Goal: Task Accomplishment & Management: Use online tool/utility

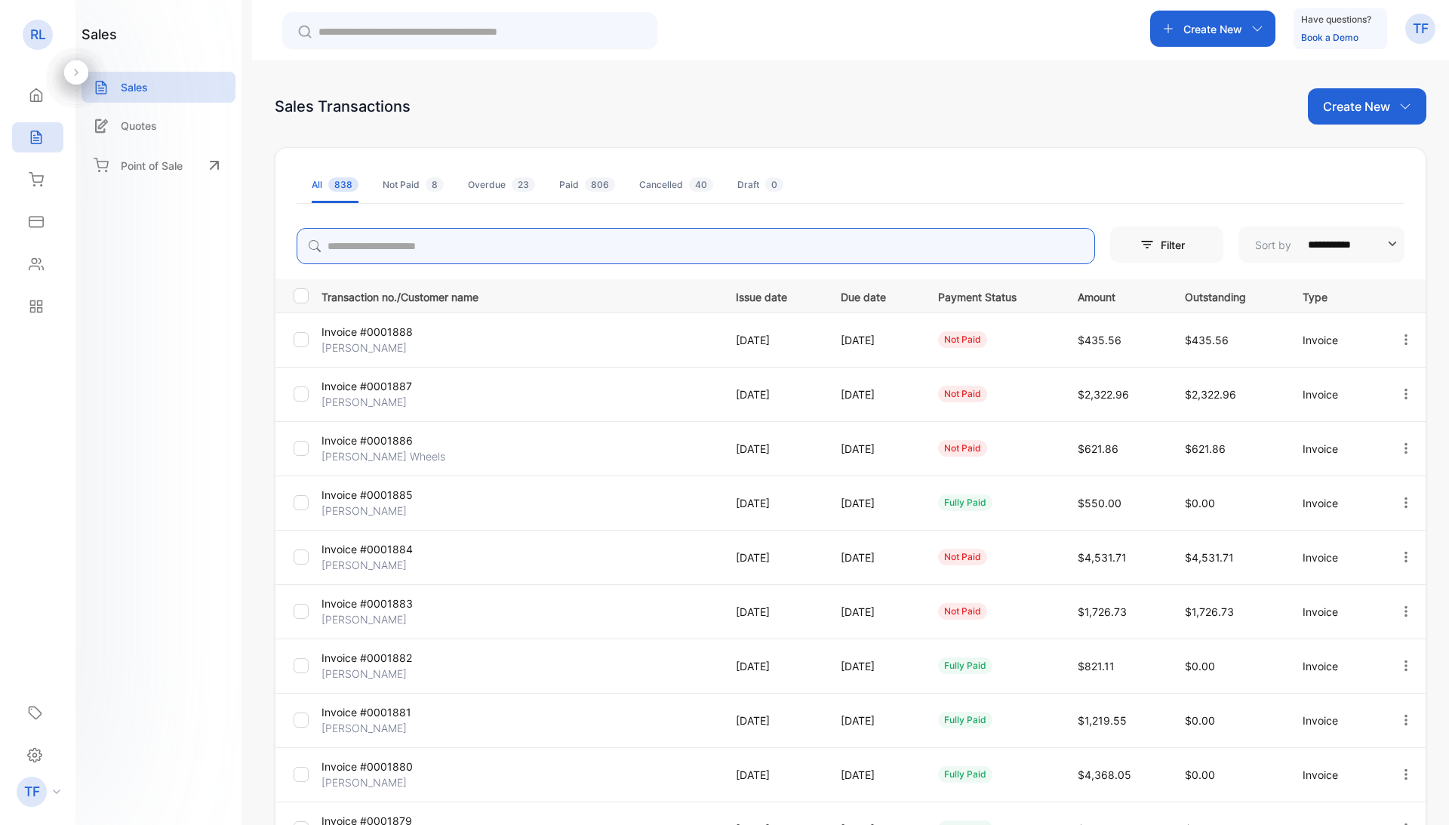
click at [339, 254] on input "search" at bounding box center [696, 246] width 798 height 36
type input "******"
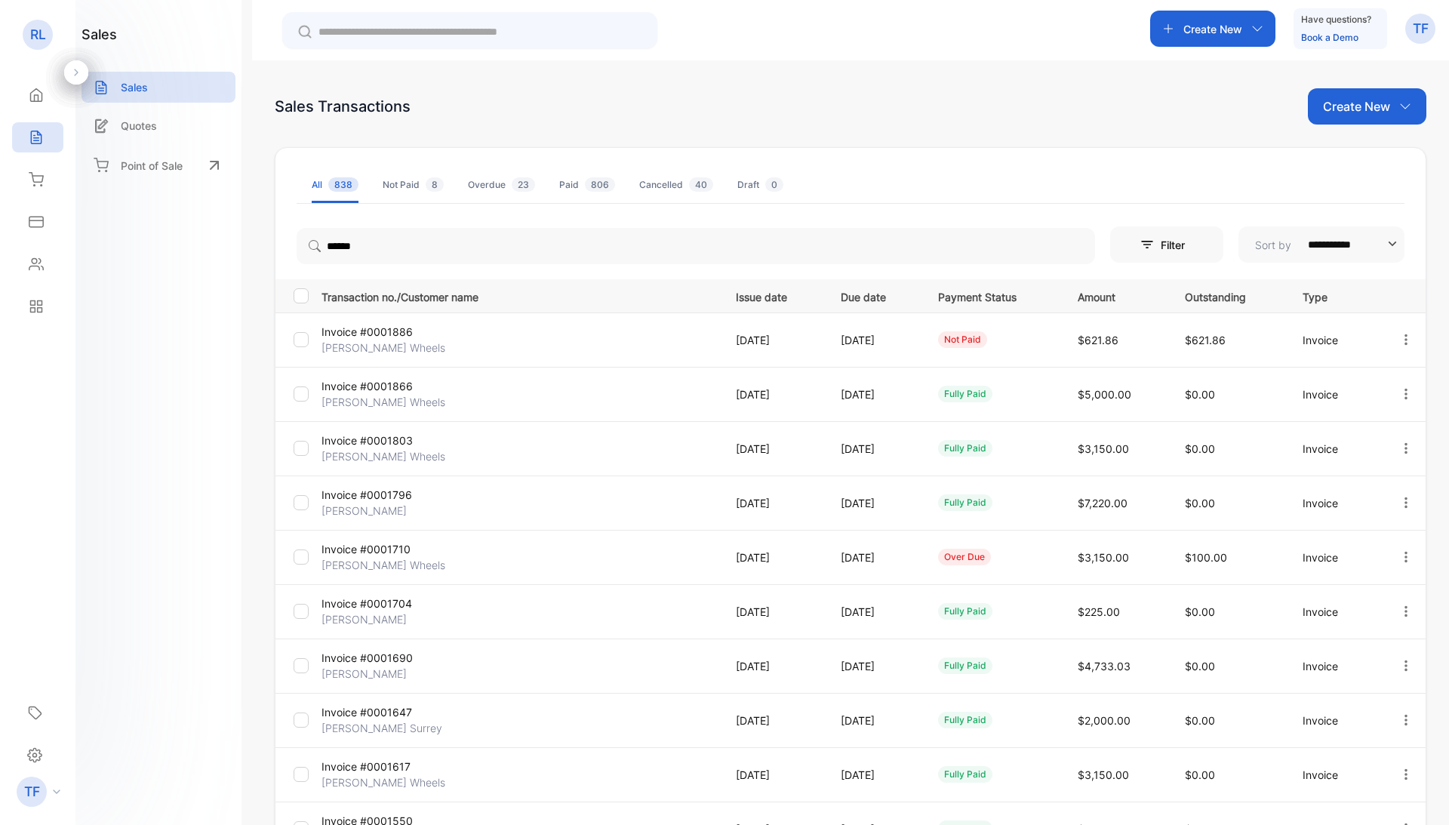
drag, startPoint x: 342, startPoint y: 278, endPoint x: 365, endPoint y: 558, distance: 281.7
click at [365, 558] on p "[PERSON_NAME] Wheels" at bounding box center [387, 565] width 132 height 16
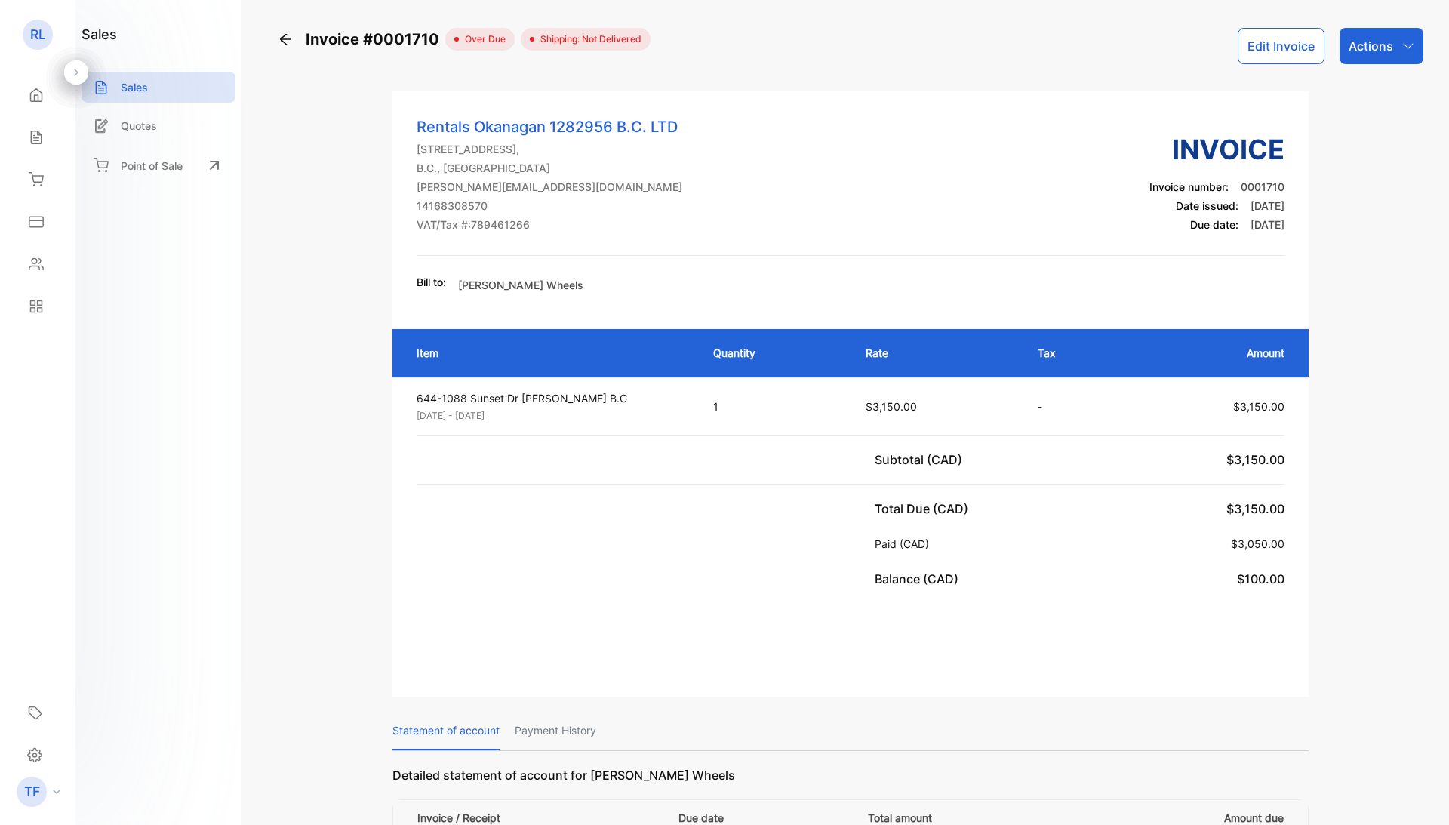
click at [1358, 50] on p "Actions" at bounding box center [1371, 46] width 45 height 18
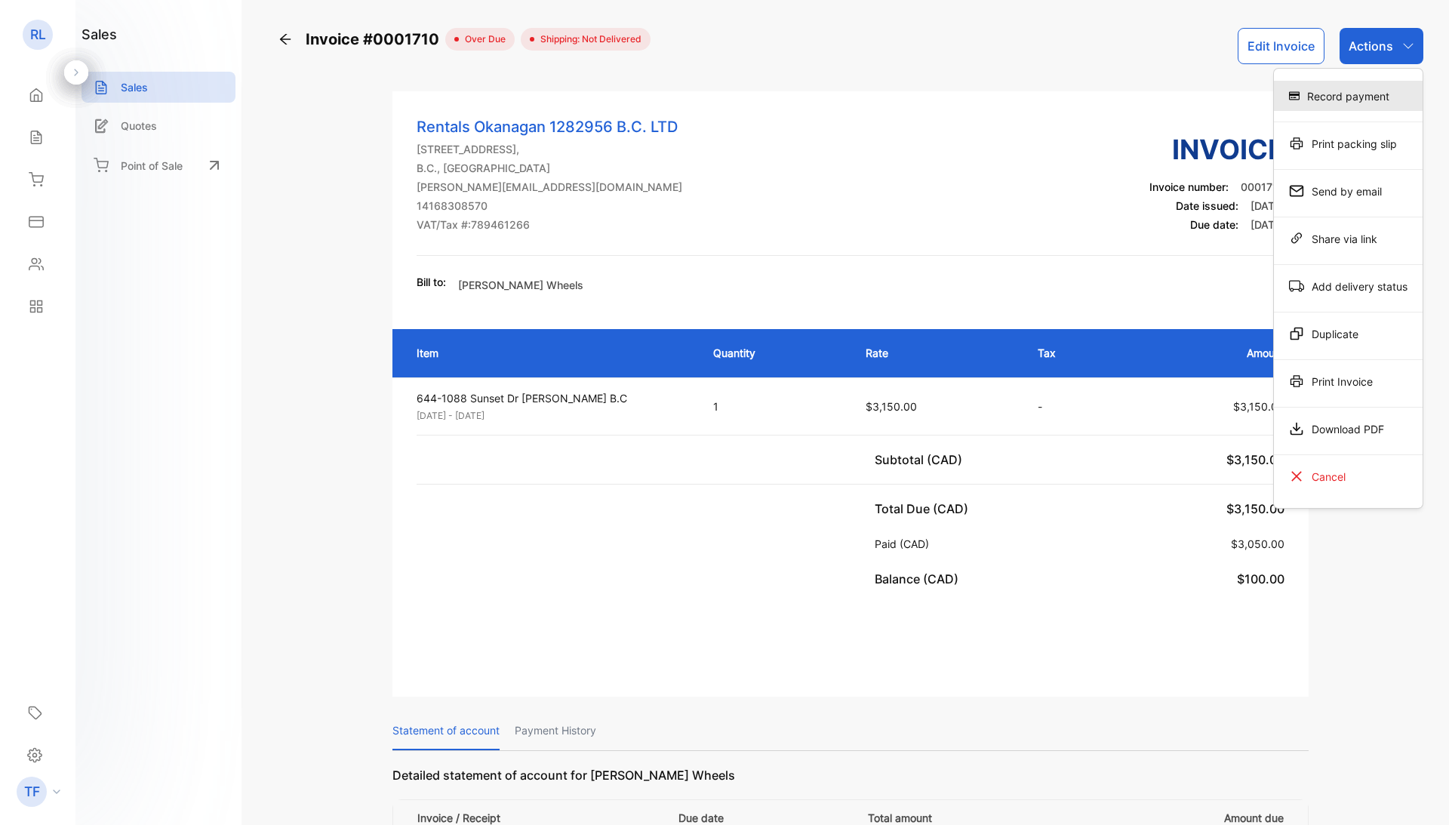
click at [1358, 107] on div "Record payment" at bounding box center [1348, 96] width 149 height 30
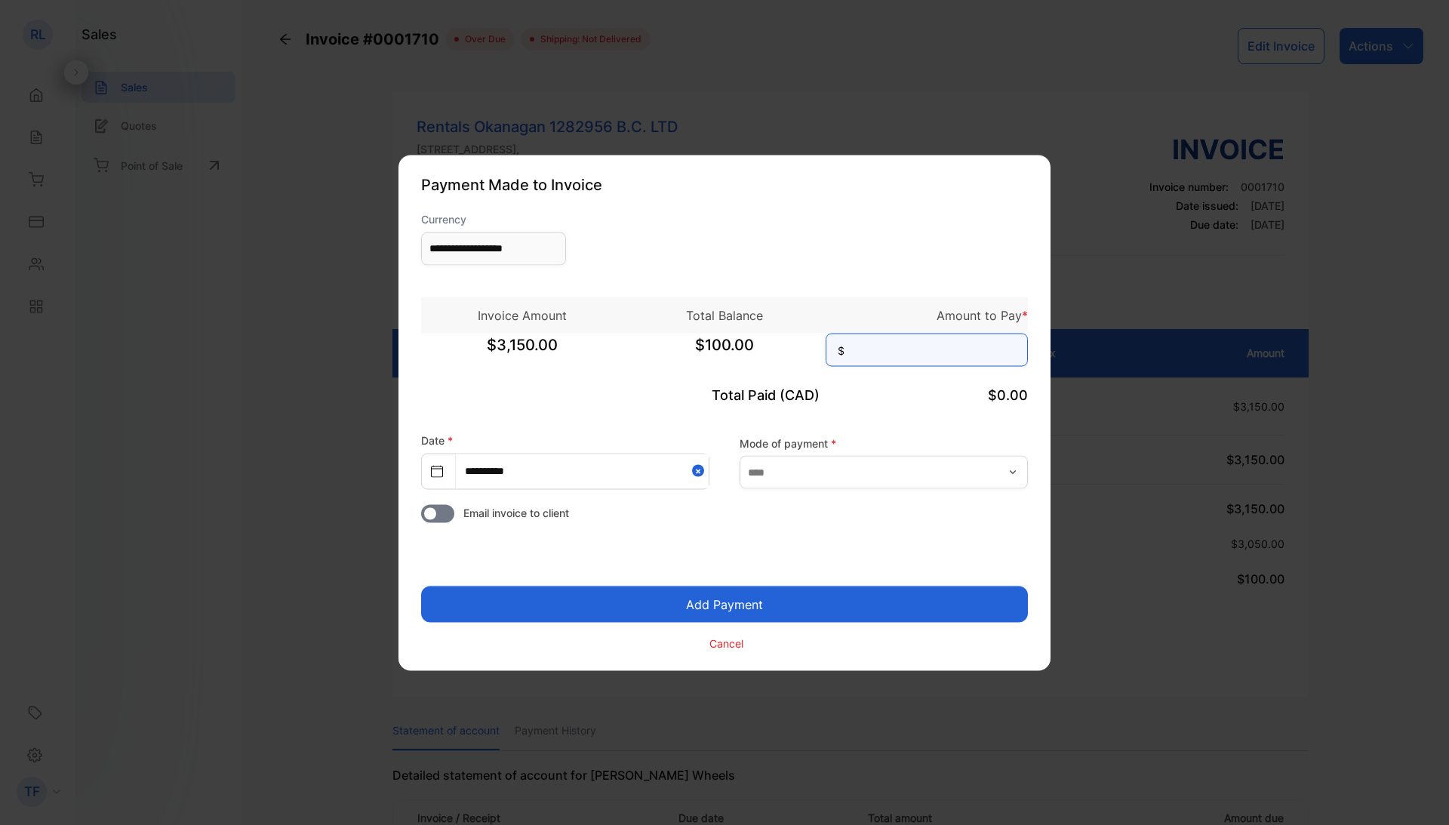
click at [870, 354] on input at bounding box center [927, 349] width 202 height 33
type input "***"
click at [855, 472] on input "text" at bounding box center [884, 472] width 288 height 33
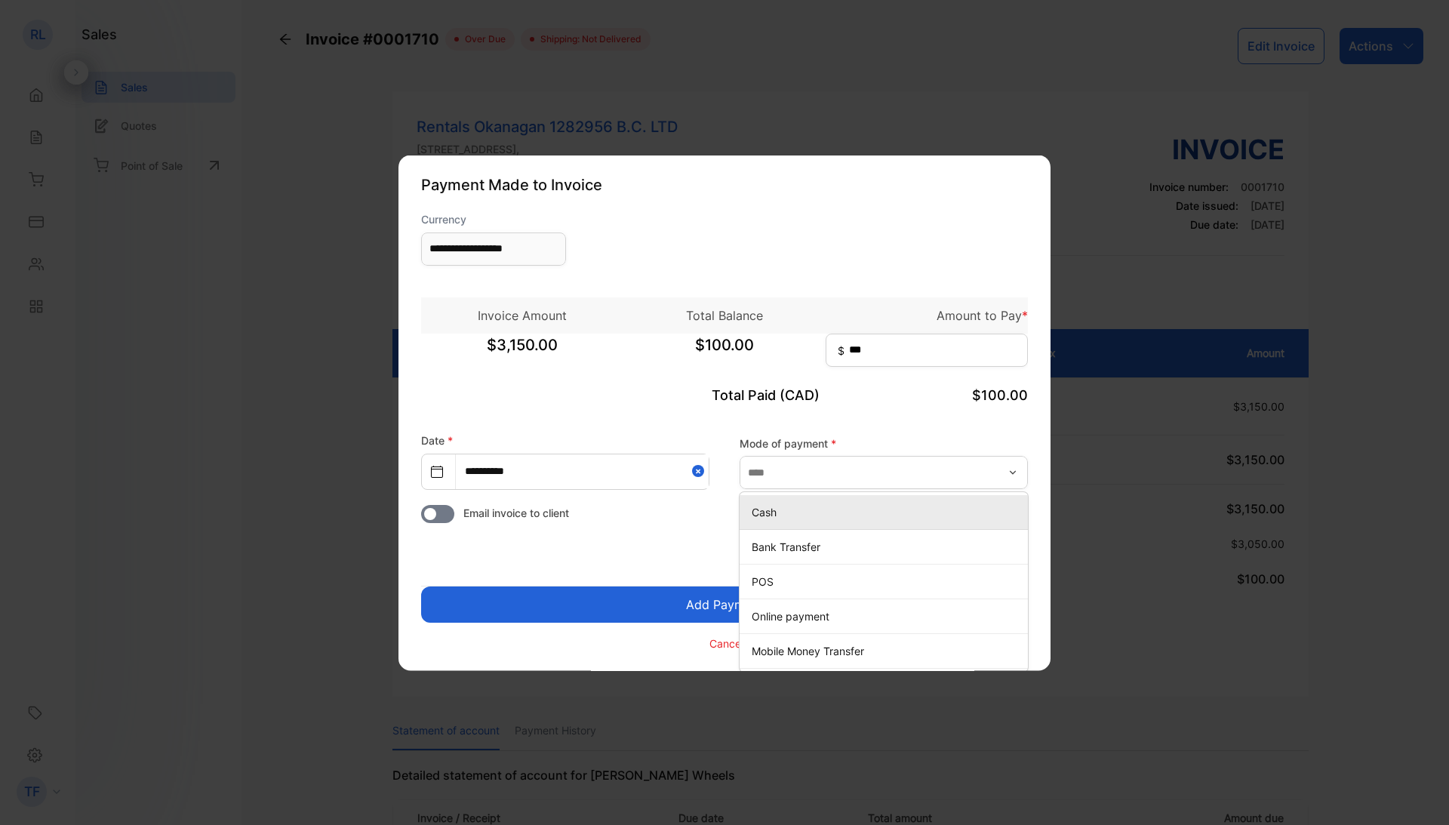
click at [782, 522] on li "Cash" at bounding box center [884, 512] width 288 height 35
type input "****"
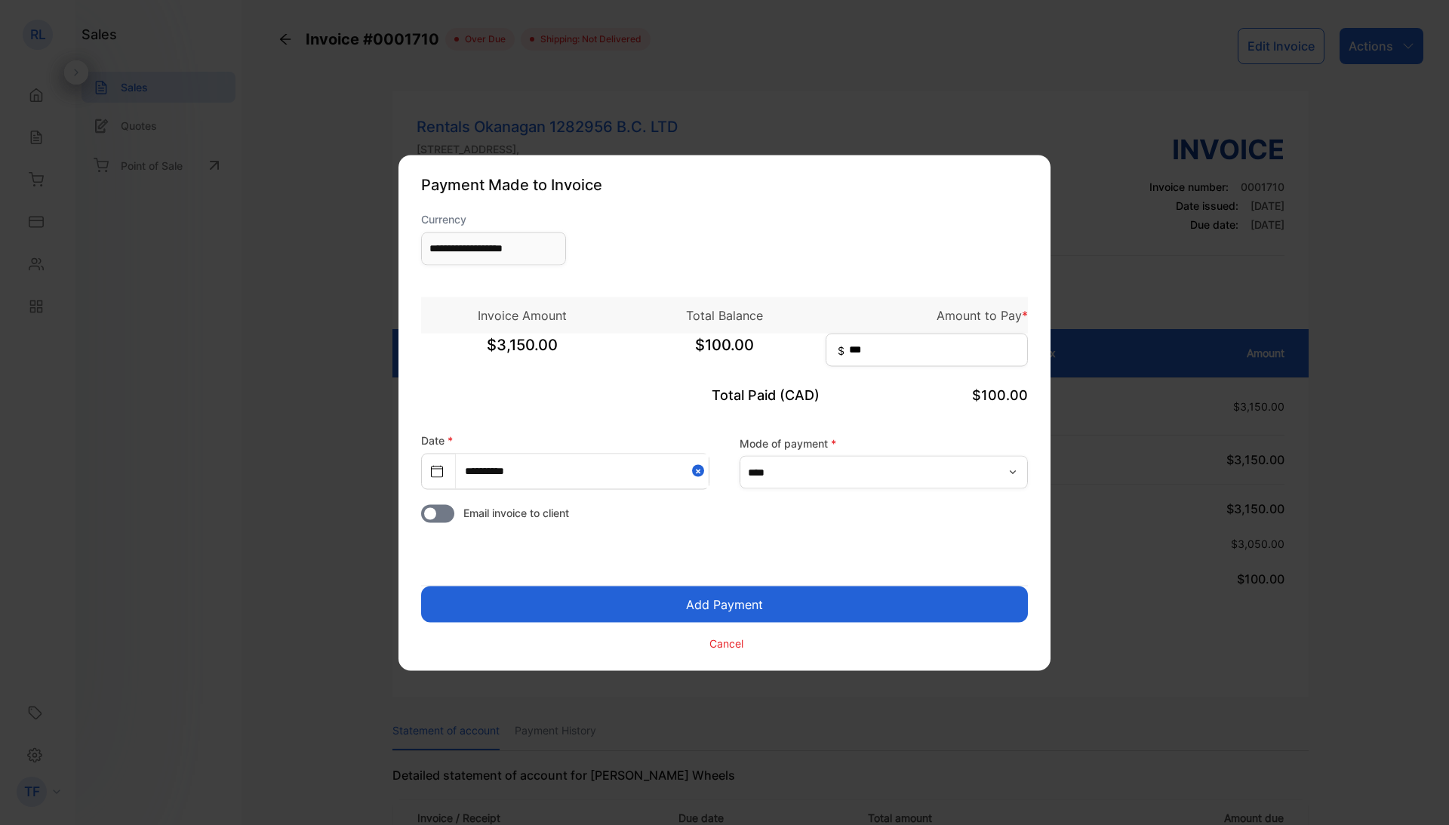
click at [726, 601] on button "Add Payment" at bounding box center [724, 604] width 607 height 36
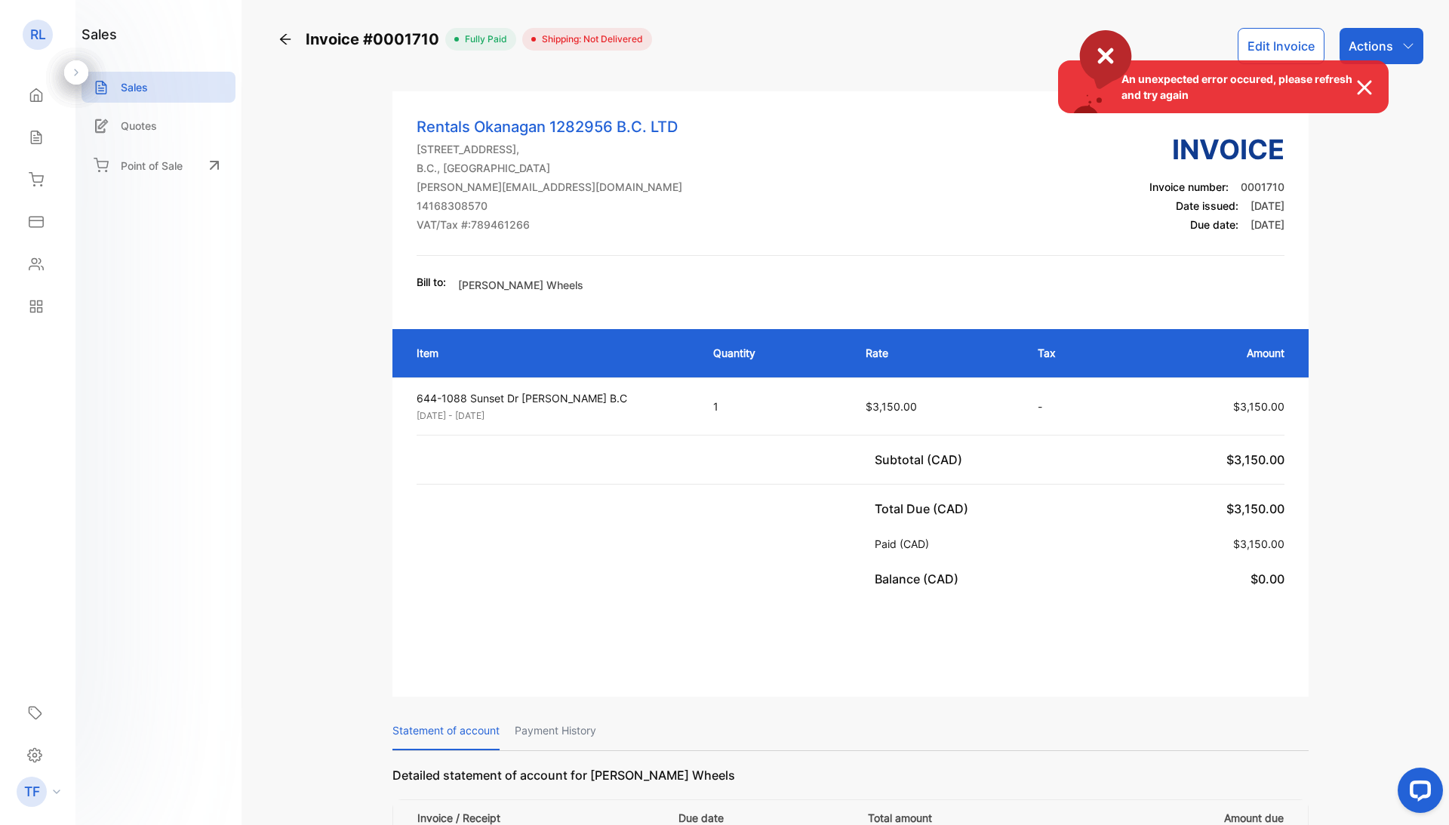
click at [140, 82] on div "An unexpected error occured, please refresh and try again" at bounding box center [724, 412] width 1449 height 825
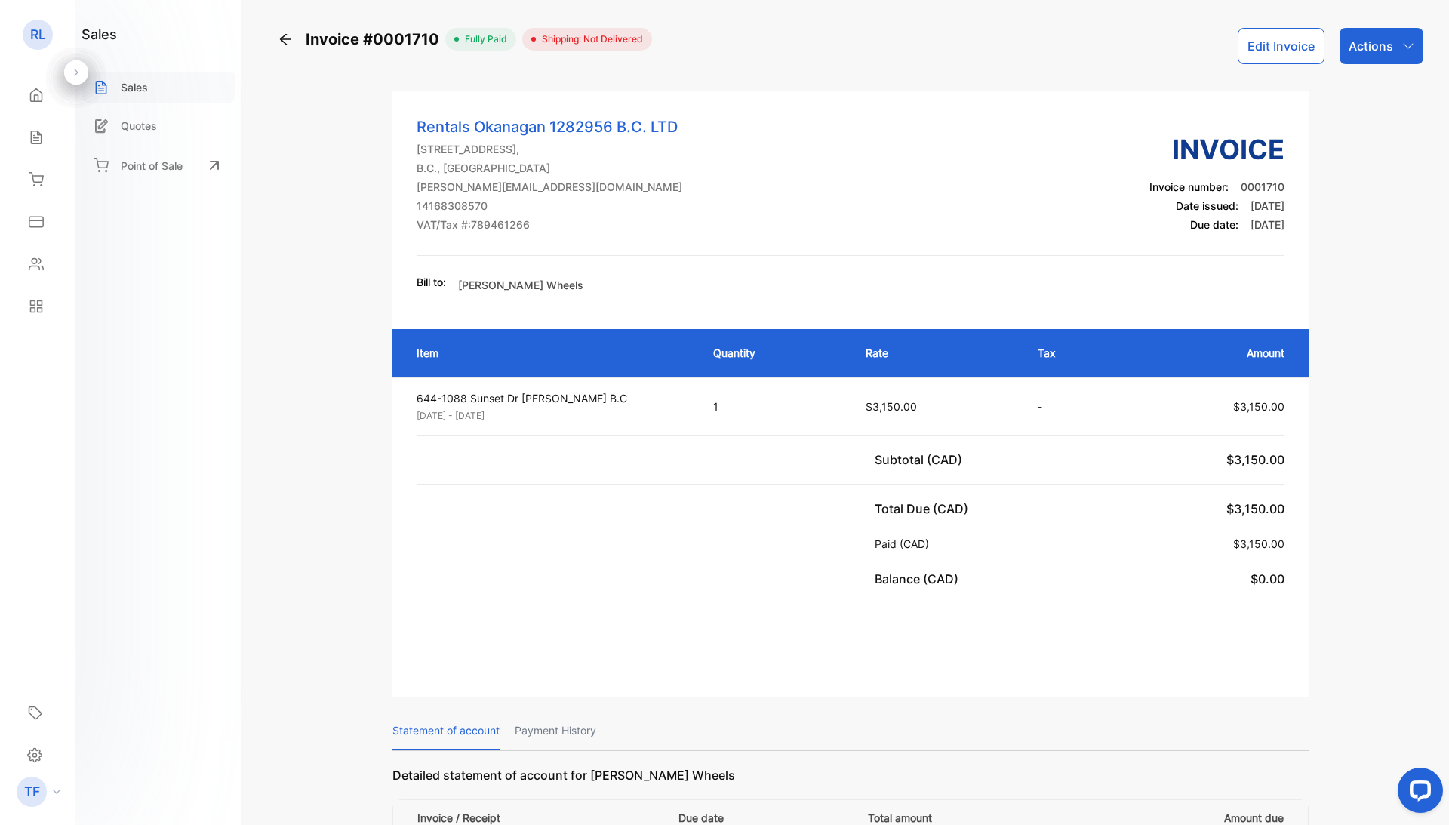
click at [140, 83] on p "Sales" at bounding box center [134, 87] width 27 height 16
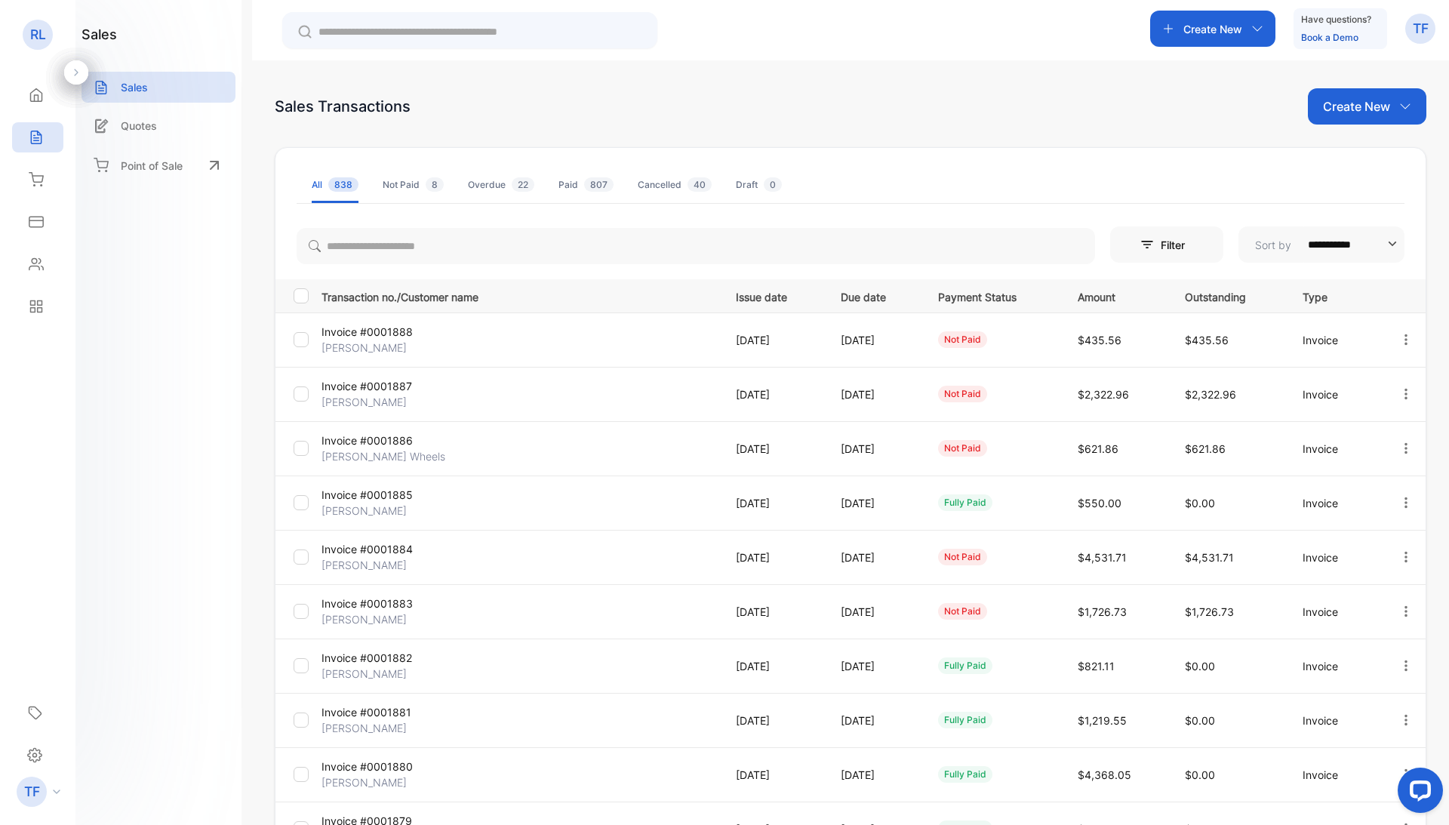
click at [363, 445] on p "Invoice #0001886" at bounding box center [387, 440] width 132 height 16
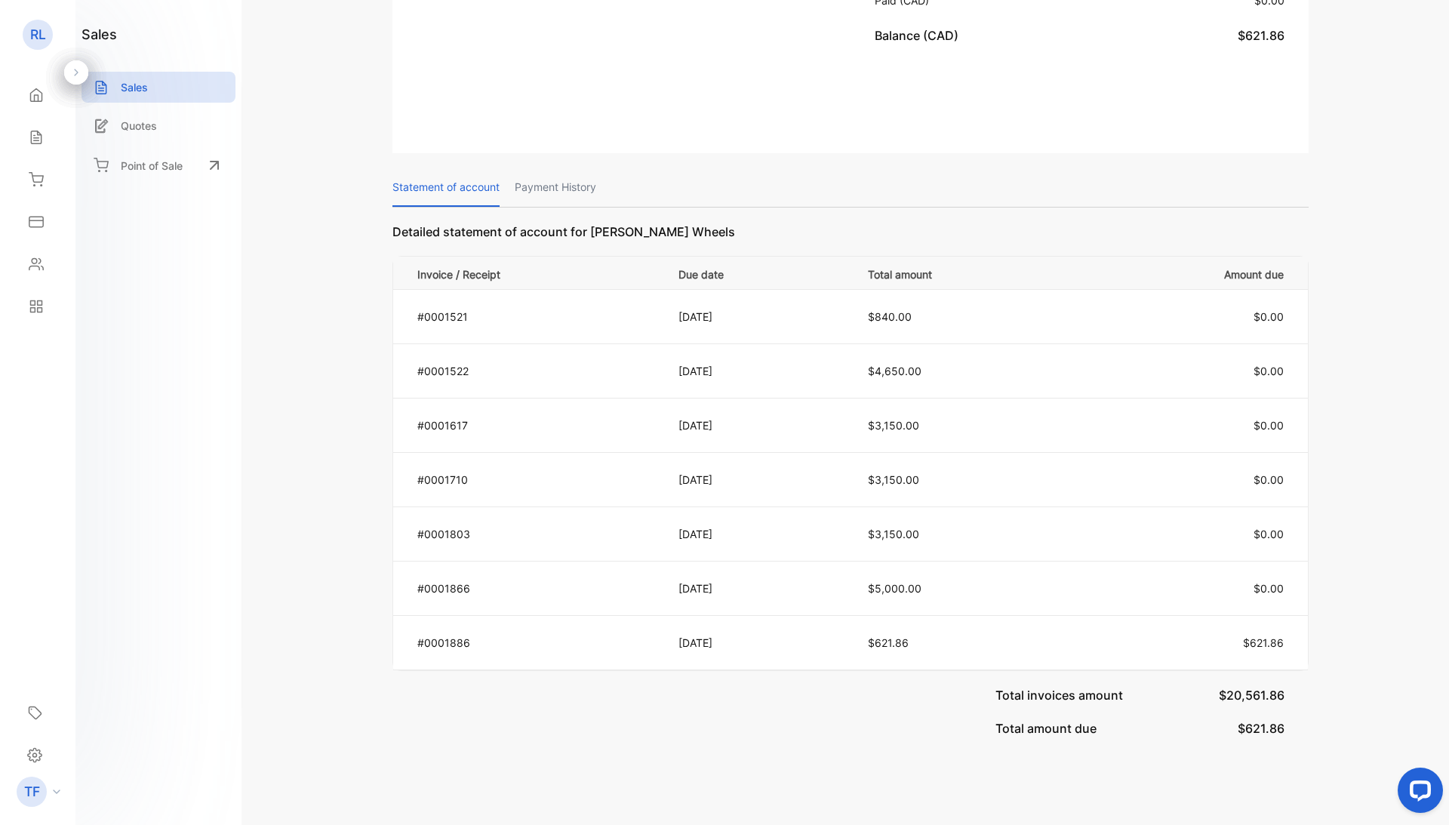
scroll to position [937, 0]
